Goal: Task Accomplishment & Management: Complete application form

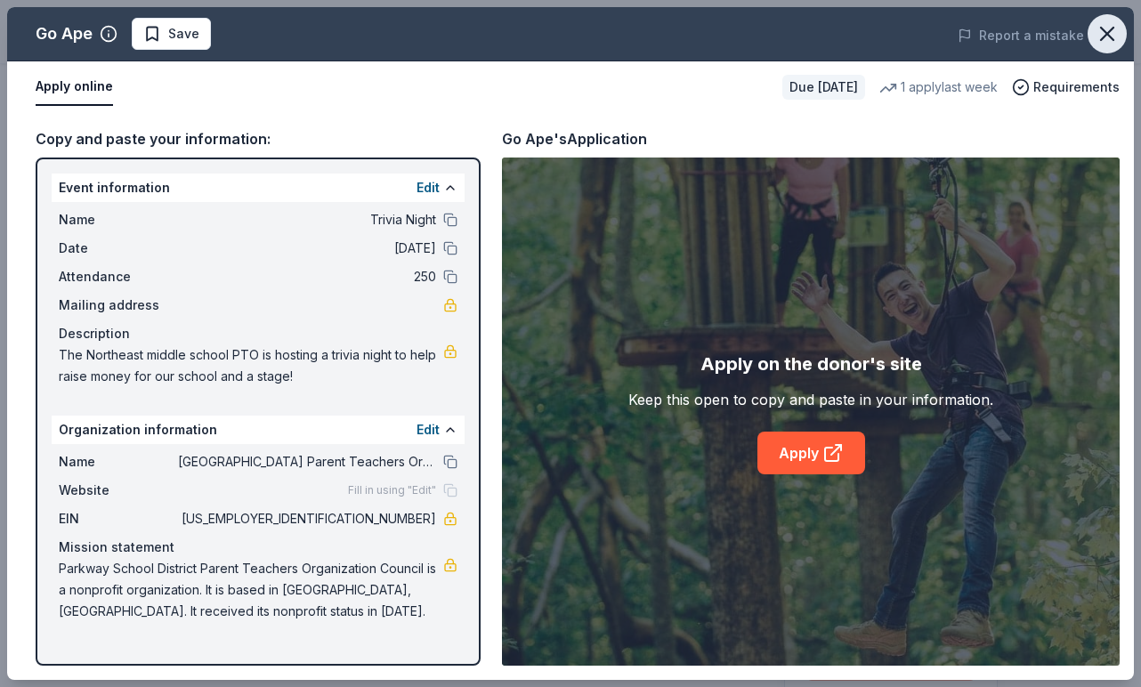
click at [1107, 35] on icon "button" at bounding box center [1107, 34] width 12 height 12
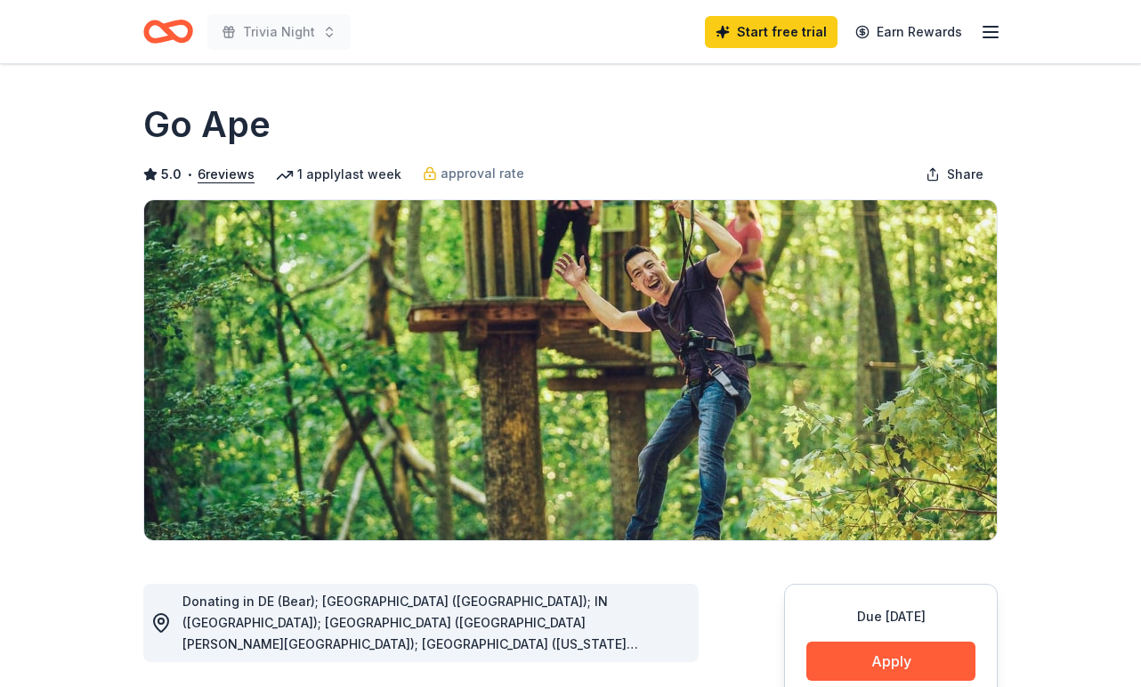
click at [982, 28] on icon "button" at bounding box center [990, 31] width 21 height 21
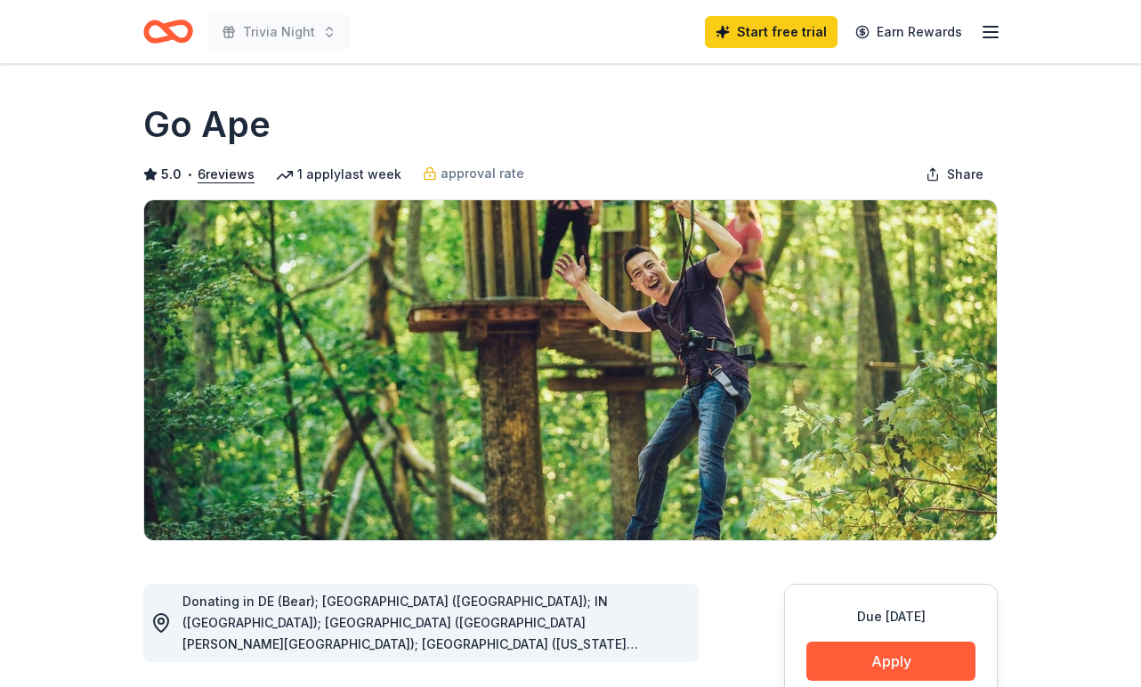
click at [189, 51] on icon "Home" at bounding box center [168, 32] width 50 height 42
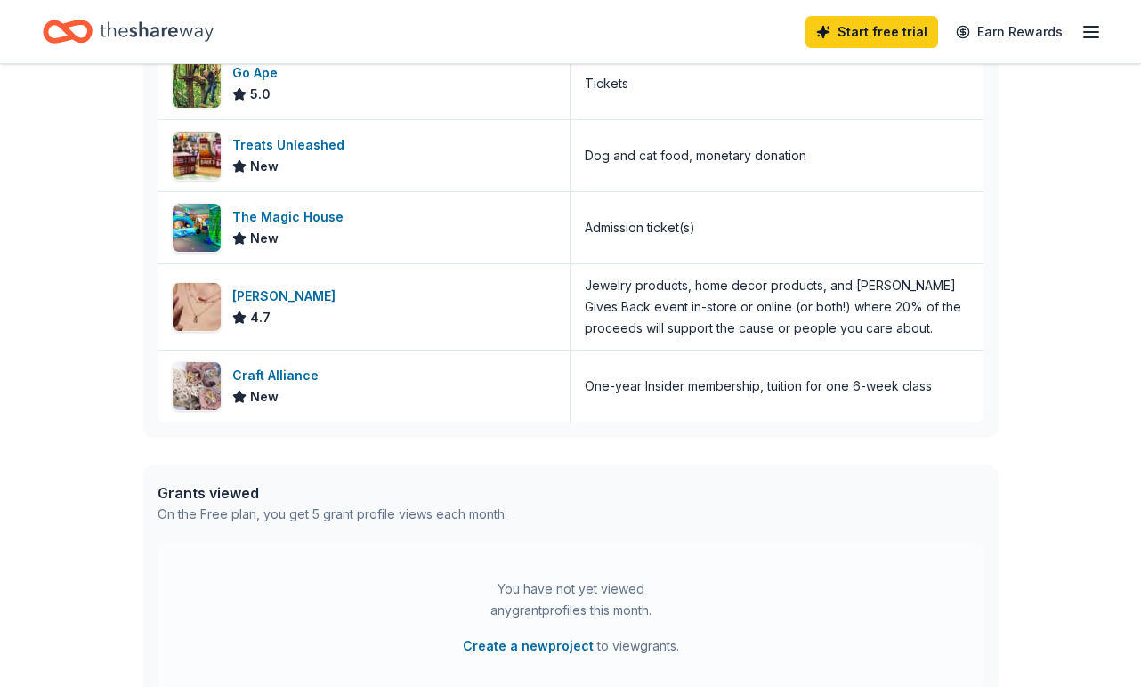
scroll to position [575, 0]
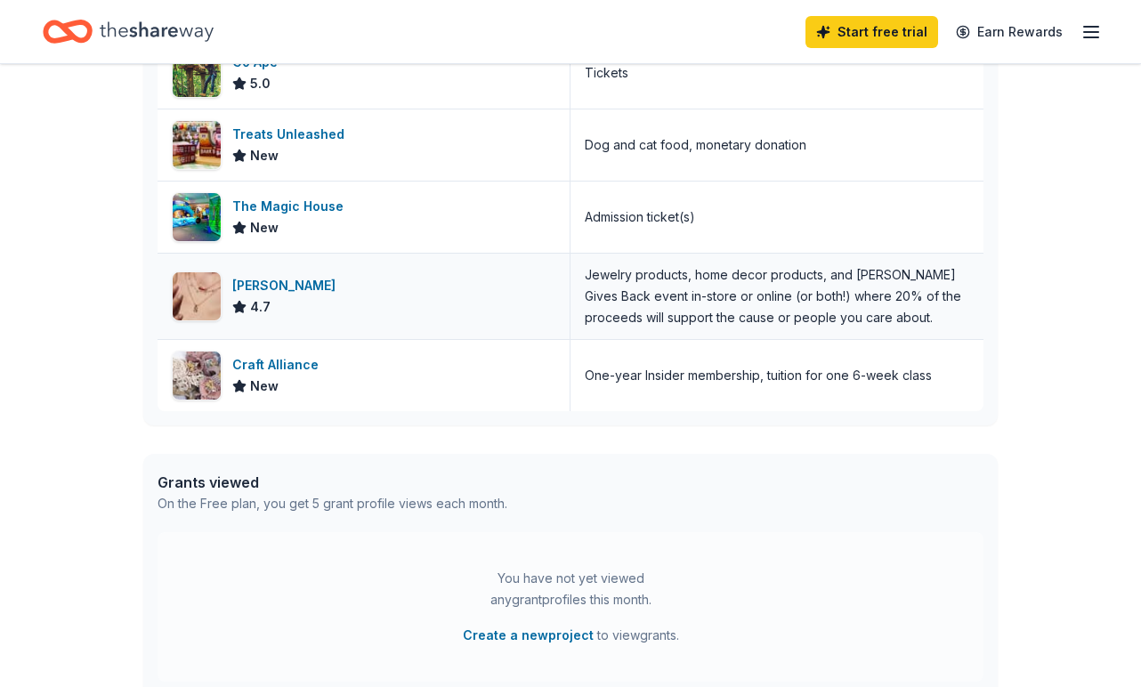
click at [297, 291] on div "[PERSON_NAME]" at bounding box center [287, 285] width 110 height 21
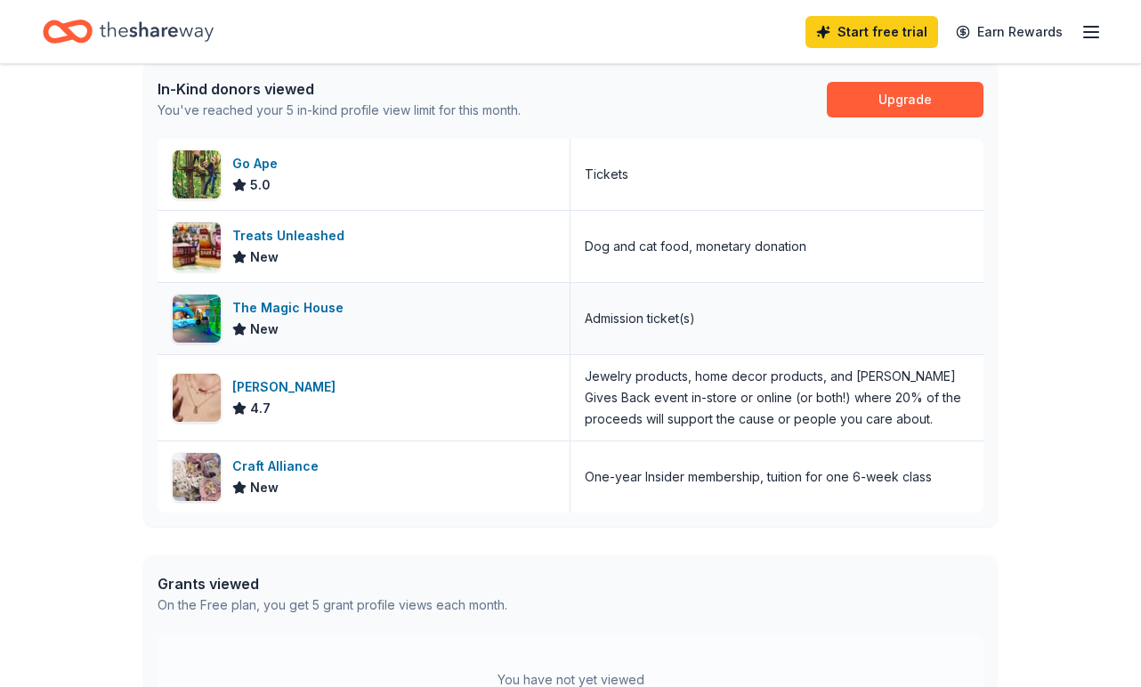
scroll to position [474, 0]
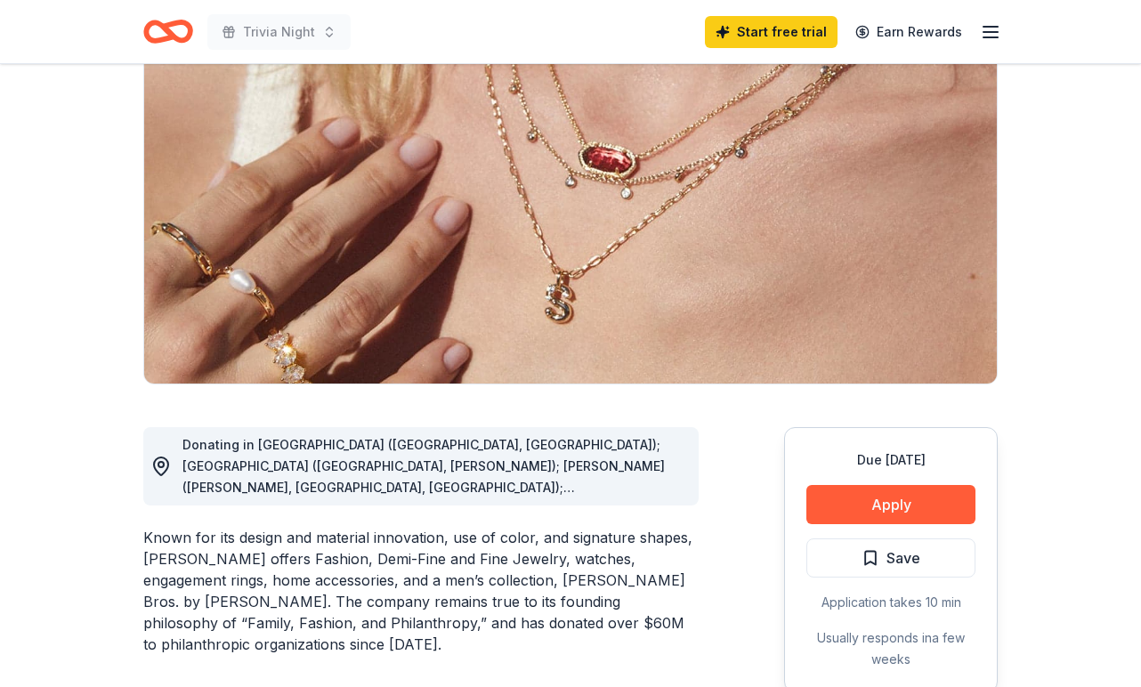
scroll to position [163, 0]
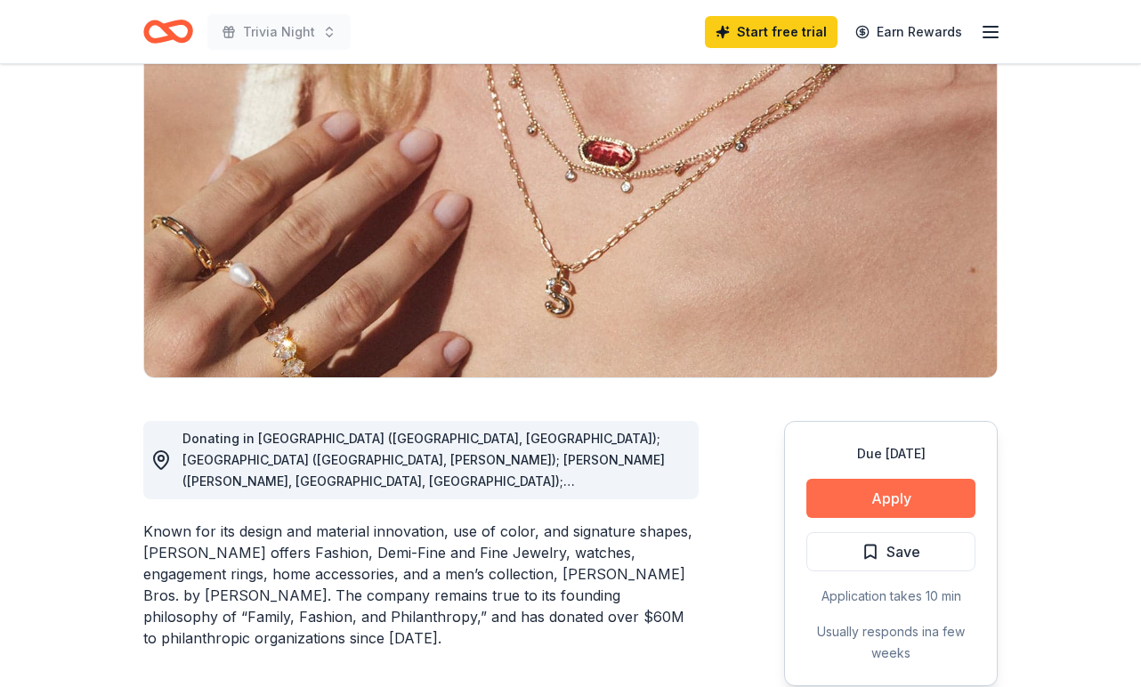
click at [865, 511] on button "Apply" at bounding box center [890, 498] width 169 height 39
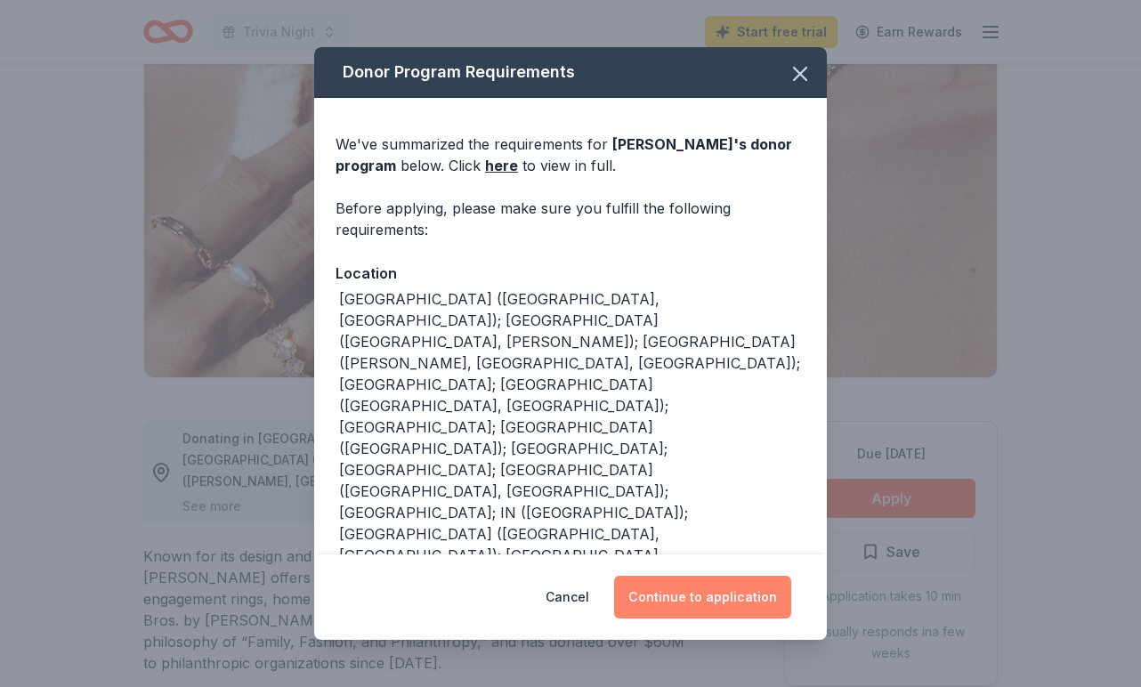
click at [717, 590] on button "Continue to application" at bounding box center [702, 597] width 177 height 43
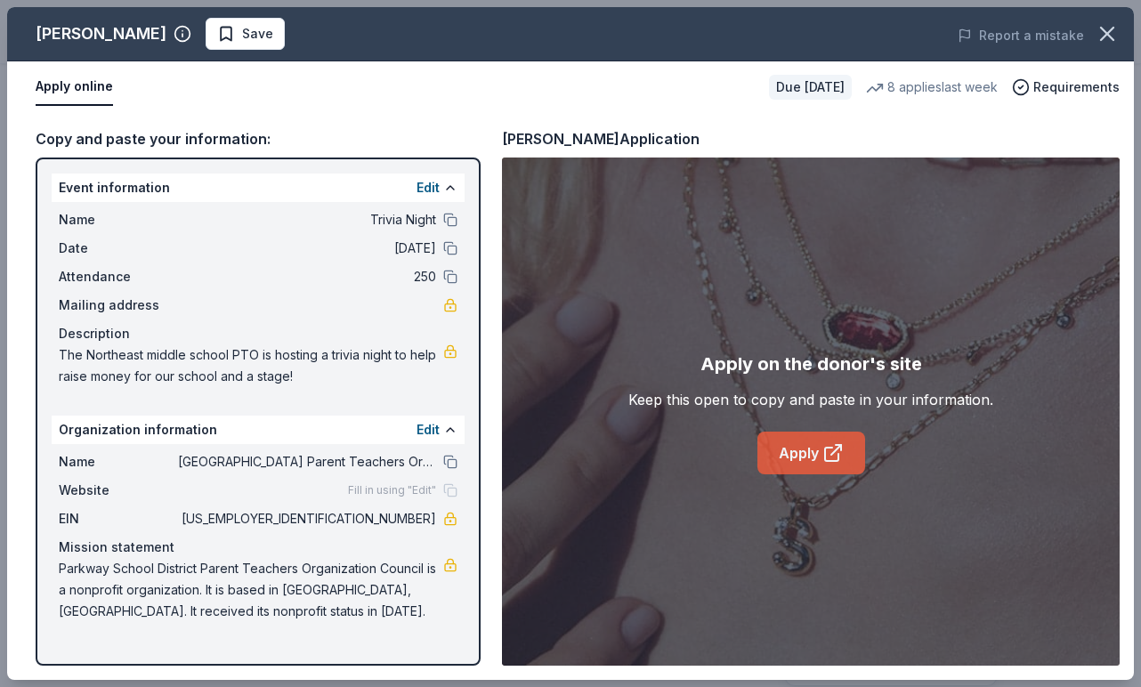
click at [810, 459] on link "Apply" at bounding box center [812, 453] width 108 height 43
